Goal: Contribute content: Add original content to the website for others to see

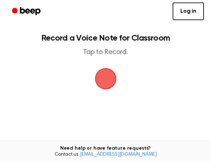
click at [108, 78] on span "button" at bounding box center [106, 79] width 20 height 20
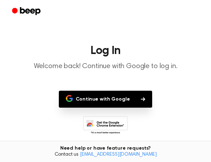
click at [114, 99] on button "Continue with Google" at bounding box center [106, 99] width 94 height 17
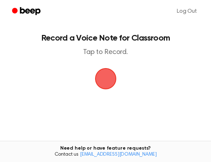
click at [109, 78] on span "button" at bounding box center [106, 79] width 20 height 20
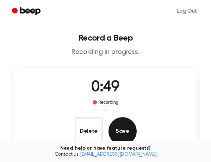
click at [124, 127] on button "Save" at bounding box center [122, 131] width 28 height 28
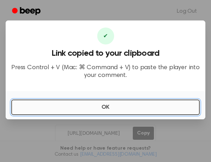
click at [111, 108] on button "OK" at bounding box center [105, 106] width 188 height 15
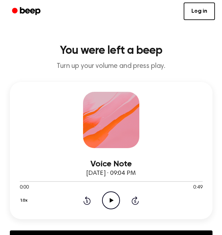
click at [111, 198] on icon "Play Audio" at bounding box center [111, 201] width 18 height 18
